Goal: Find specific page/section

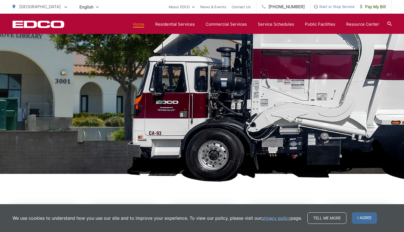
scroll to position [26, 0]
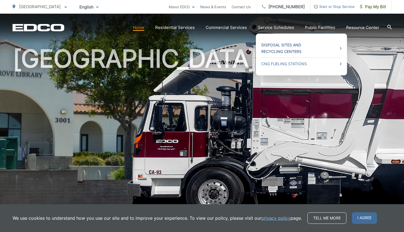
click at [290, 50] on link "Disposal Sites and Recycling Centers" at bounding box center [302, 48] width 80 height 13
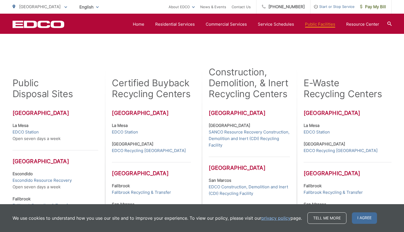
scroll to position [125, 0]
click at [34, 132] on link "EDCO Station" at bounding box center [26, 132] width 26 height 7
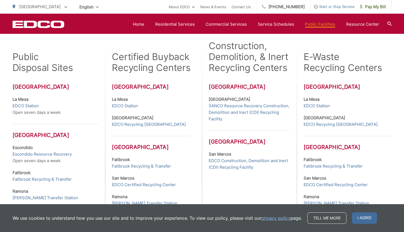
scroll to position [139, 0]
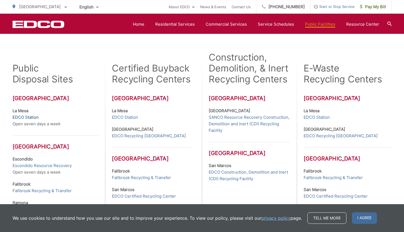
click at [33, 116] on link "EDCO Station" at bounding box center [26, 117] width 26 height 7
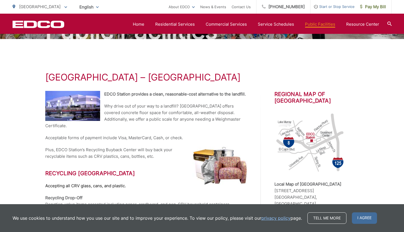
scroll to position [63, 0]
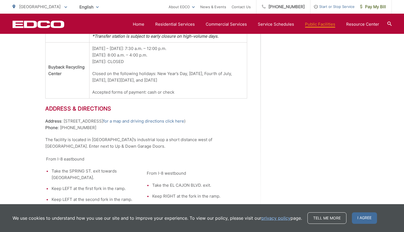
scroll to position [400, 0]
